Goal: Information Seeking & Learning: Learn about a topic

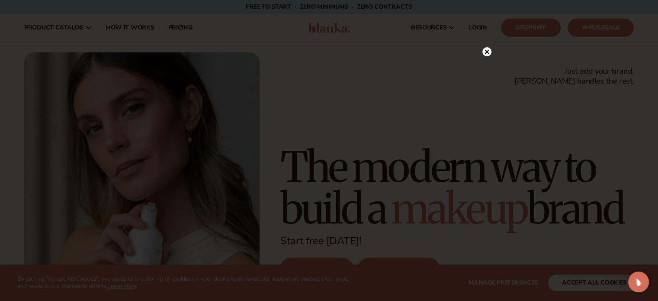
click at [488, 53] on circle at bounding box center [487, 51] width 9 height 9
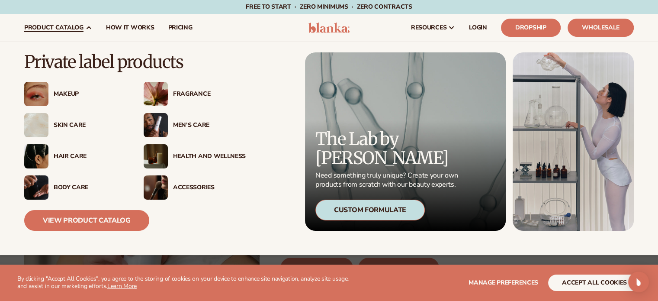
click at [184, 124] on div "Men’s Care" at bounding box center [209, 125] width 73 height 7
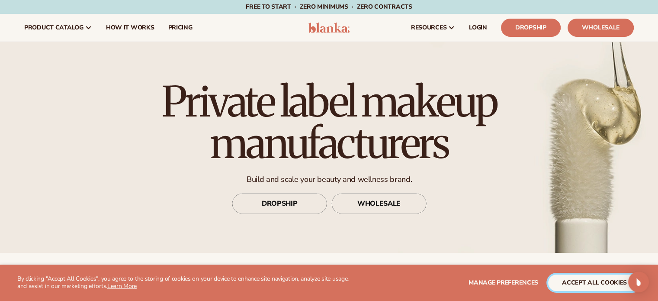
click at [564, 283] on button "accept all cookies" at bounding box center [595, 282] width 93 height 16
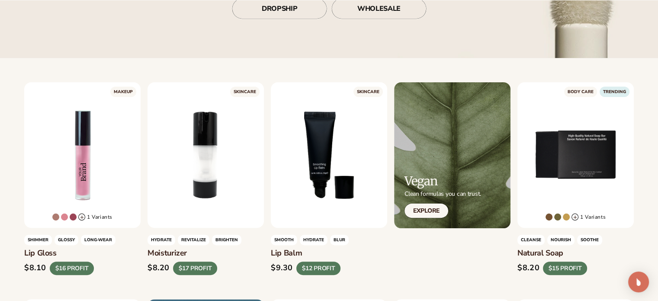
scroll to position [260, 0]
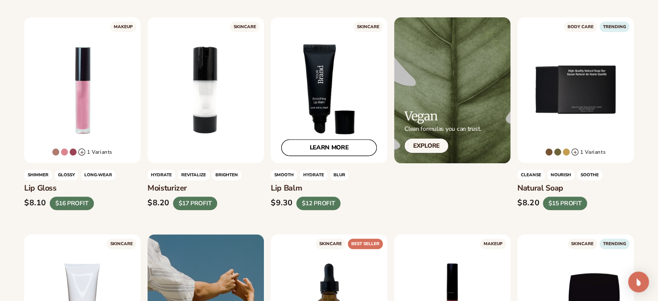
click at [312, 152] on link "LEARN MORE" at bounding box center [329, 148] width 96 height 16
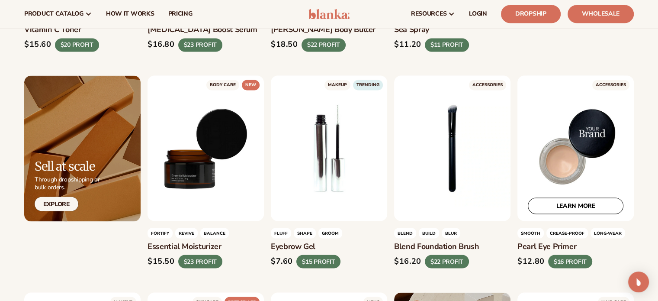
scroll to position [1508, 0]
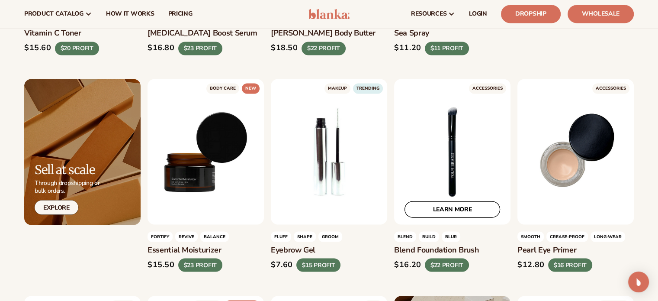
click at [442, 202] on link "LEARN MORE" at bounding box center [453, 209] width 96 height 16
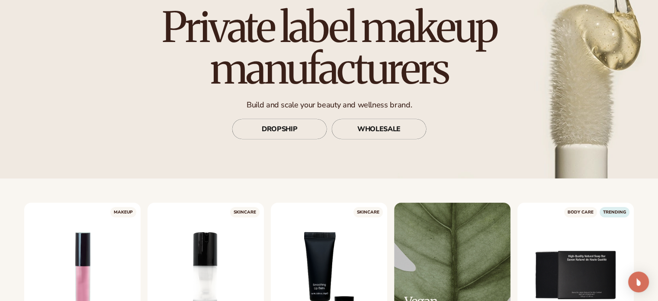
scroll to position [0, 0]
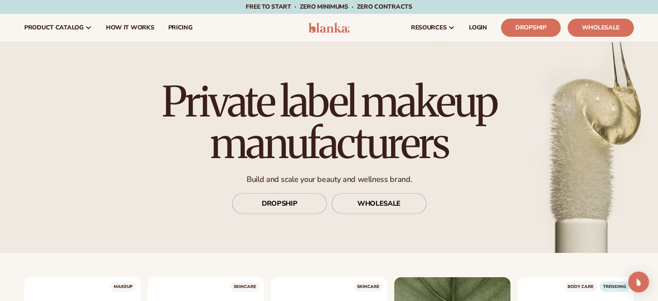
click at [303, 26] on header "Cart product catalog The Lab by Blanka" at bounding box center [329, 28] width 658 height 28
click at [312, 30] on img at bounding box center [329, 28] width 41 height 10
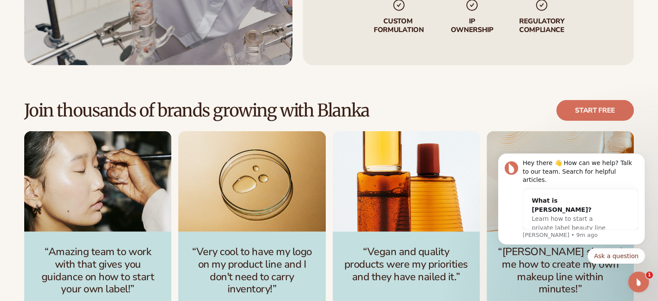
scroll to position [2468, 0]
